Goal: Complete application form

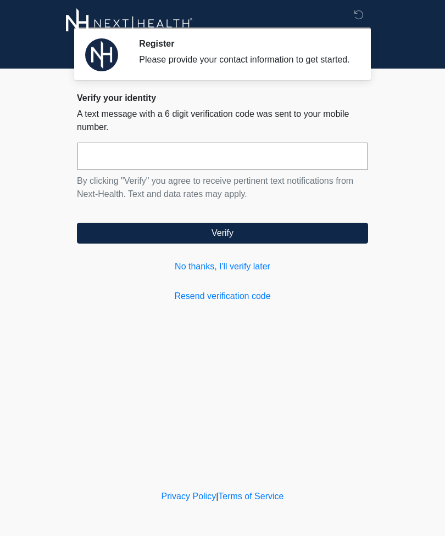
click at [255, 273] on link "No thanks, I'll verify later" at bounding box center [222, 266] width 291 height 13
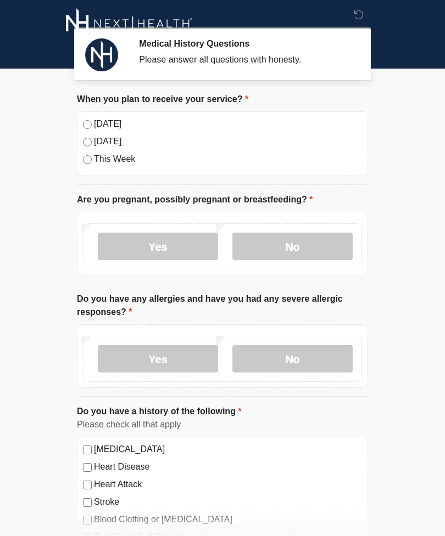
click at [318, 248] on label "No" at bounding box center [292, 246] width 120 height 27
click at [323, 368] on label "No" at bounding box center [292, 358] width 120 height 27
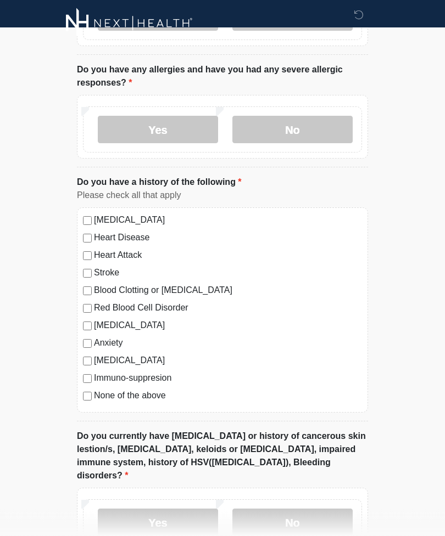
scroll to position [232, 0]
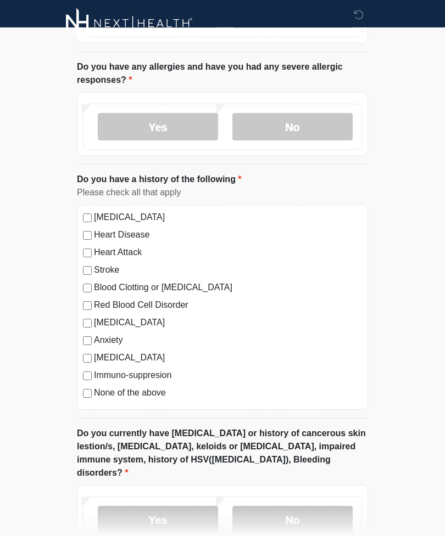
click at [144, 398] on label "None of the above" at bounding box center [228, 393] width 268 height 13
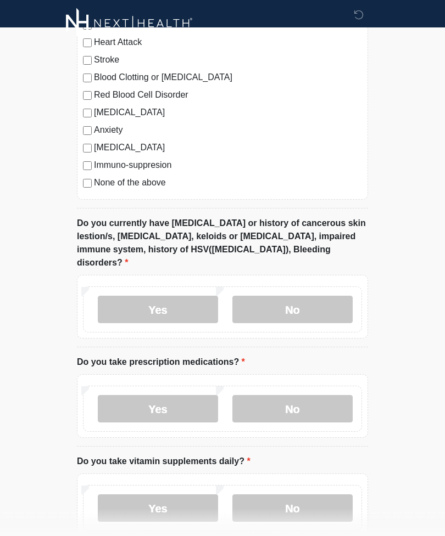
click at [333, 297] on label "No" at bounding box center [292, 310] width 120 height 27
click at [326, 400] on label "No" at bounding box center [292, 408] width 120 height 27
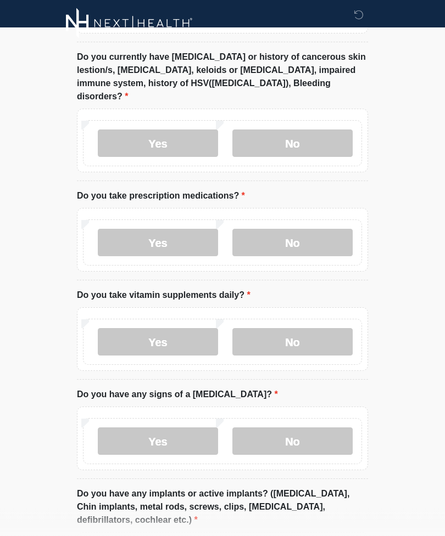
scroll to position [608, 0]
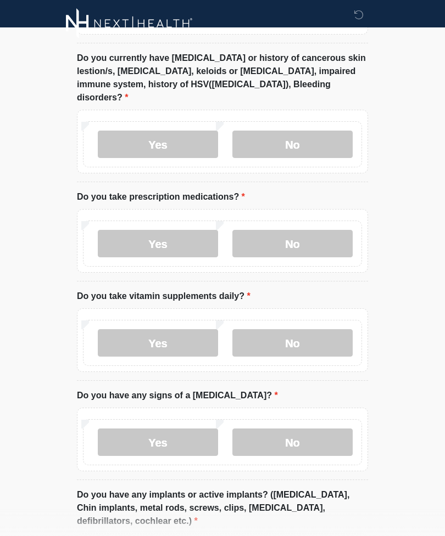
click at [323, 329] on label "No" at bounding box center [292, 342] width 120 height 27
click at [330, 430] on label "No" at bounding box center [292, 442] width 120 height 27
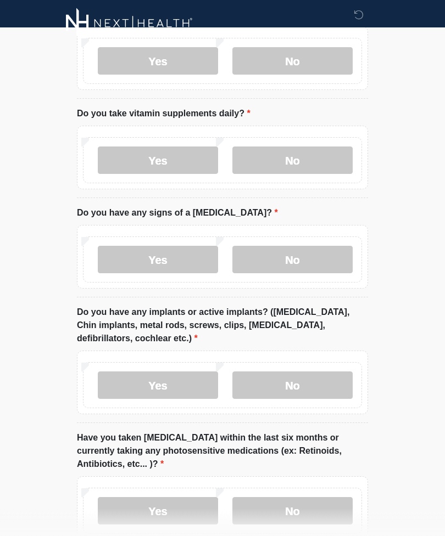
click at [327, 372] on label "No" at bounding box center [292, 385] width 120 height 27
click at [314, 497] on label "No" at bounding box center [292, 510] width 120 height 27
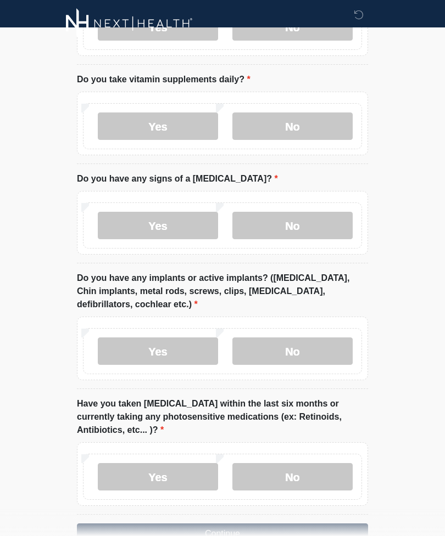
scroll to position [841, 0]
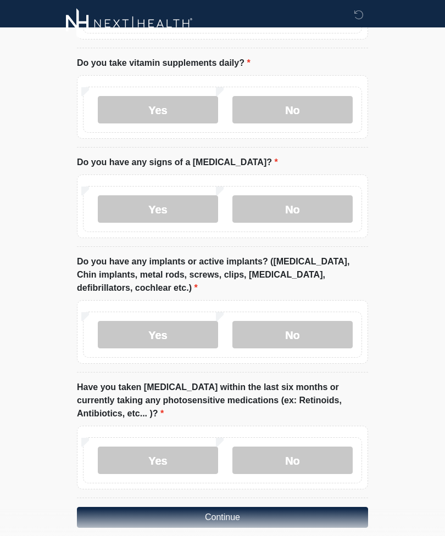
click at [293, 507] on button "Continue" at bounding box center [222, 517] width 291 height 21
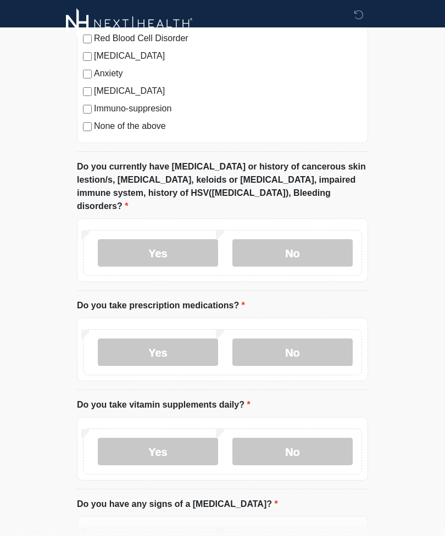
scroll to position [0, 0]
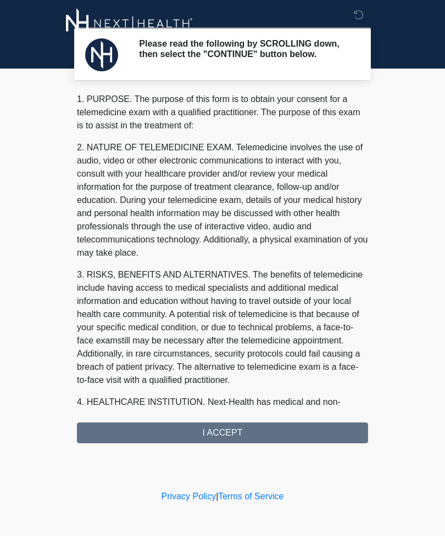
click at [304, 435] on div "1. PURPOSE. The purpose of this form is to obtain your consent for a telemedici…" at bounding box center [222, 268] width 291 height 351
click at [272, 433] on div "1. PURPOSE. The purpose of this form is to obtain your consent for a telemedici…" at bounding box center [222, 268] width 291 height 351
click at [233, 434] on div "1. PURPOSE. The purpose of this form is to obtain your consent for a telemedici…" at bounding box center [222, 268] width 291 height 351
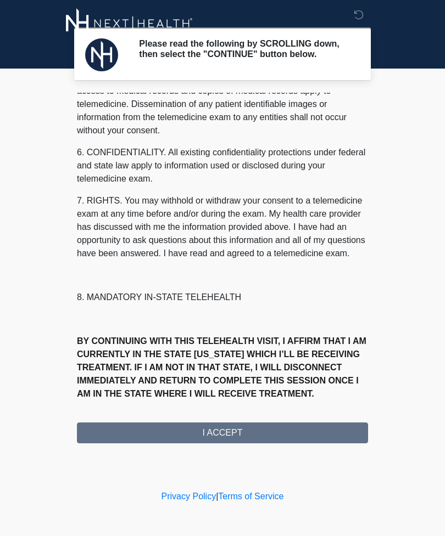
click at [250, 439] on button "I ACCEPT" at bounding box center [222, 433] width 291 height 21
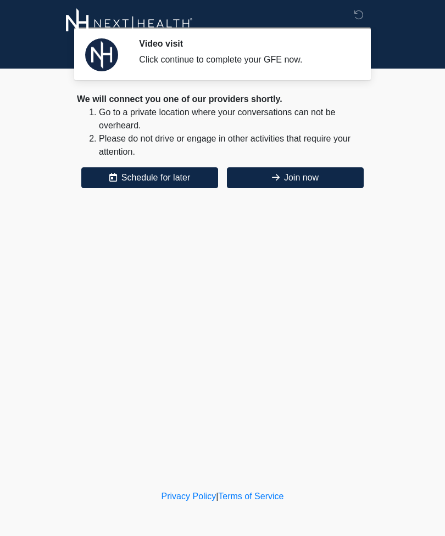
click at [339, 170] on button "Join now" at bounding box center [295, 177] width 137 height 21
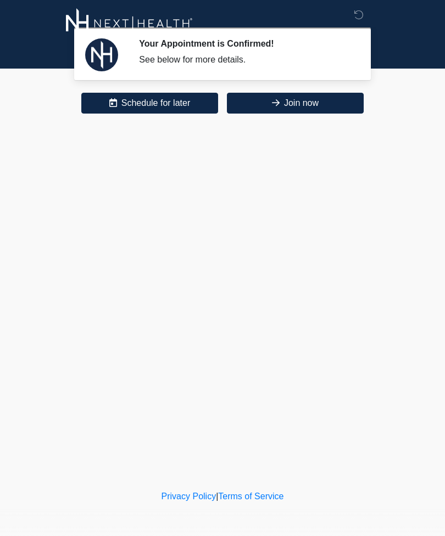
click at [330, 109] on button "Join now" at bounding box center [295, 103] width 137 height 21
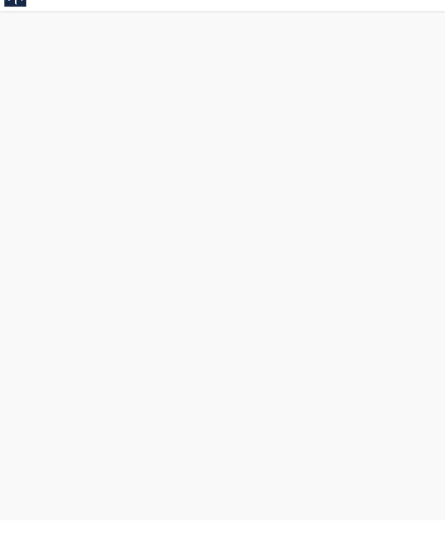
scroll to position [3, 0]
